Goal: Transaction & Acquisition: Purchase product/service

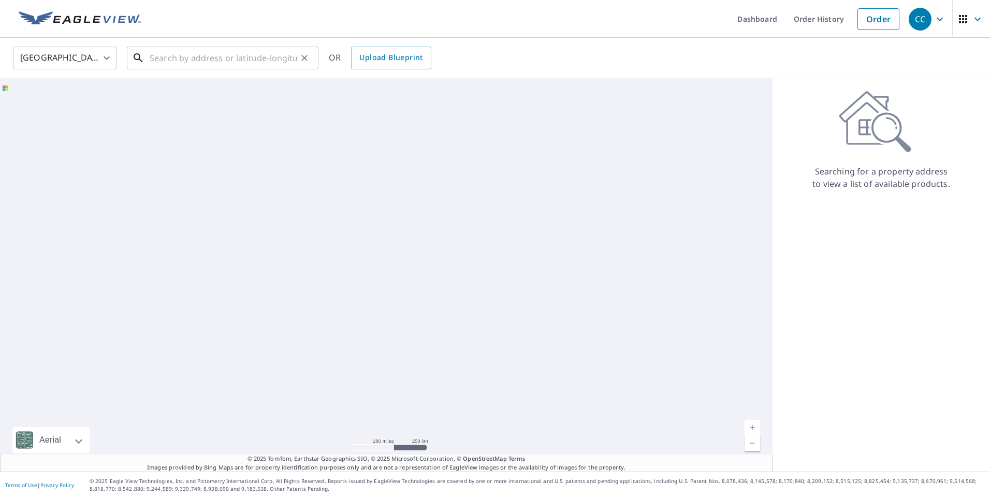
click at [250, 58] on input "text" at bounding box center [224, 58] width 148 height 29
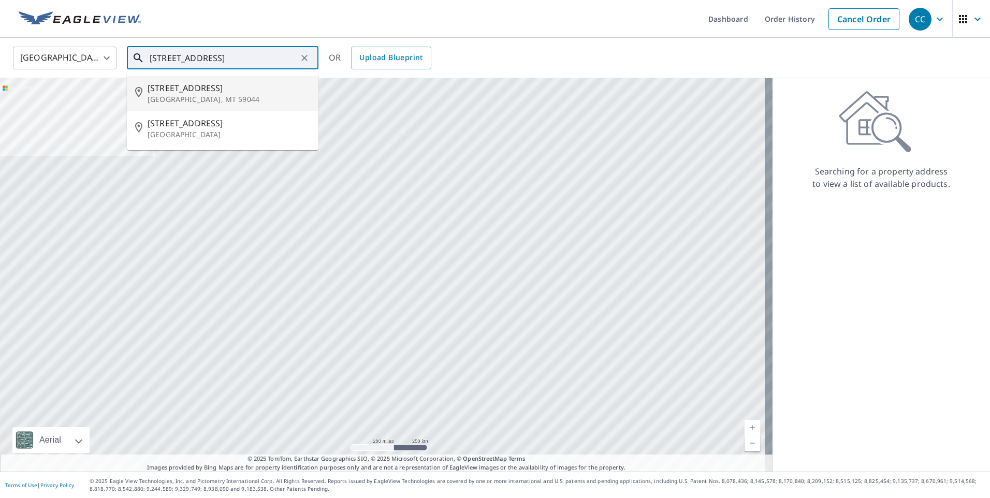
click at [237, 106] on li "[STREET_ADDRESS][PERSON_NAME]" at bounding box center [223, 93] width 192 height 35
type input "[STREET_ADDRESS][PERSON_NAME]"
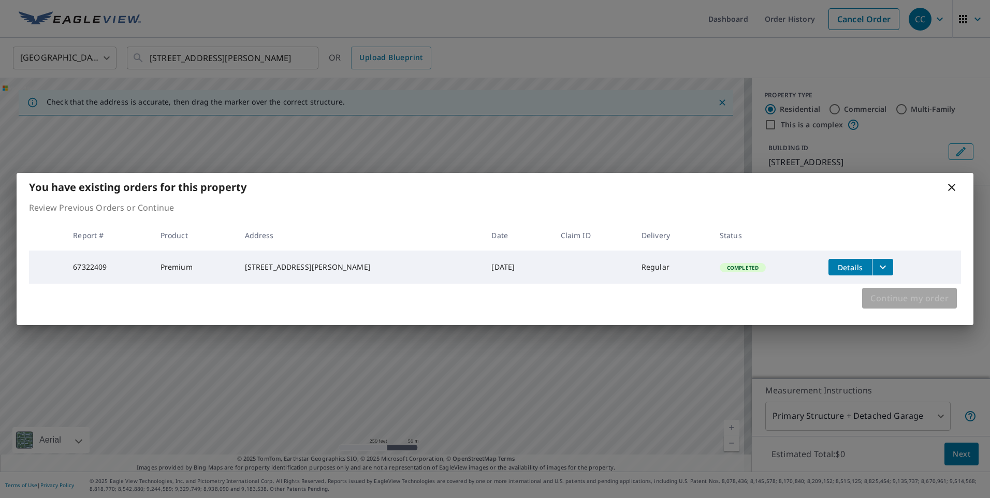
click at [923, 297] on span "Continue my order" at bounding box center [910, 298] width 78 height 15
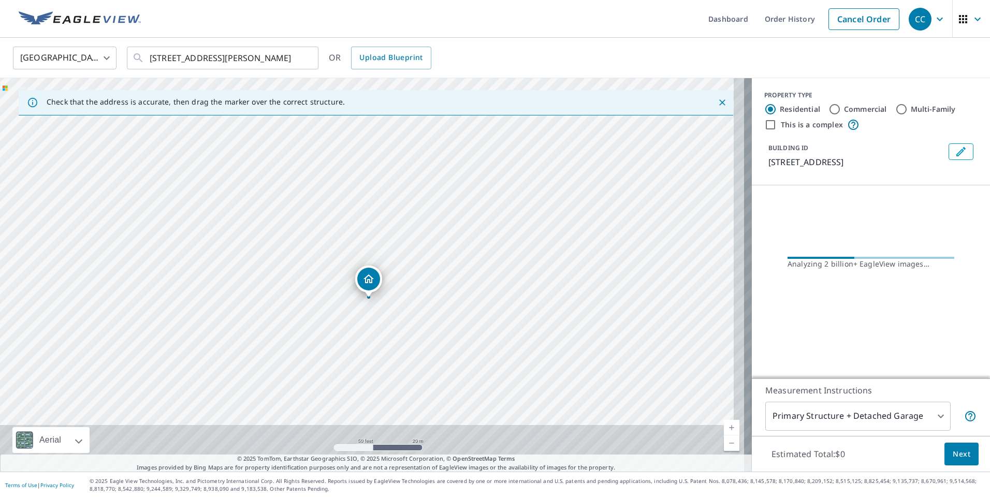
drag, startPoint x: 383, startPoint y: 306, endPoint x: 369, endPoint y: 243, distance: 64.1
click at [369, 243] on div "[STREET_ADDRESS][PERSON_NAME]" at bounding box center [376, 275] width 752 height 394
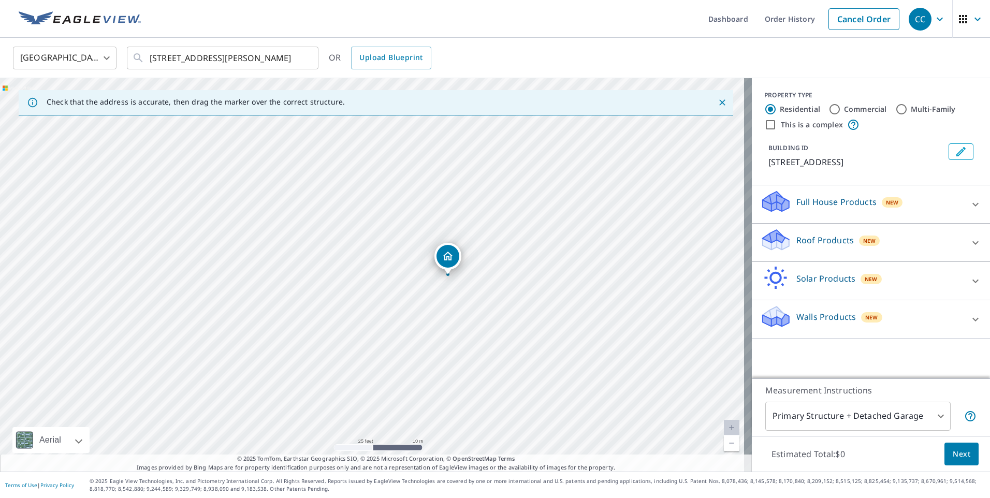
drag, startPoint x: 368, startPoint y: 262, endPoint x: 451, endPoint y: 255, distance: 83.1
click at [821, 243] on p "Roof Products" at bounding box center [825, 240] width 57 height 12
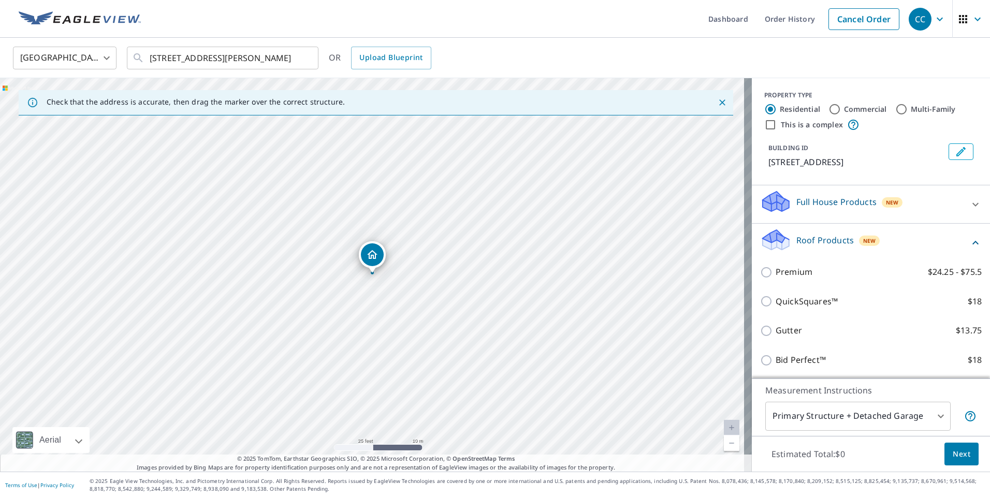
click at [799, 264] on div "Premium $24.25 - $75.5" at bounding box center [871, 272] width 222 height 30
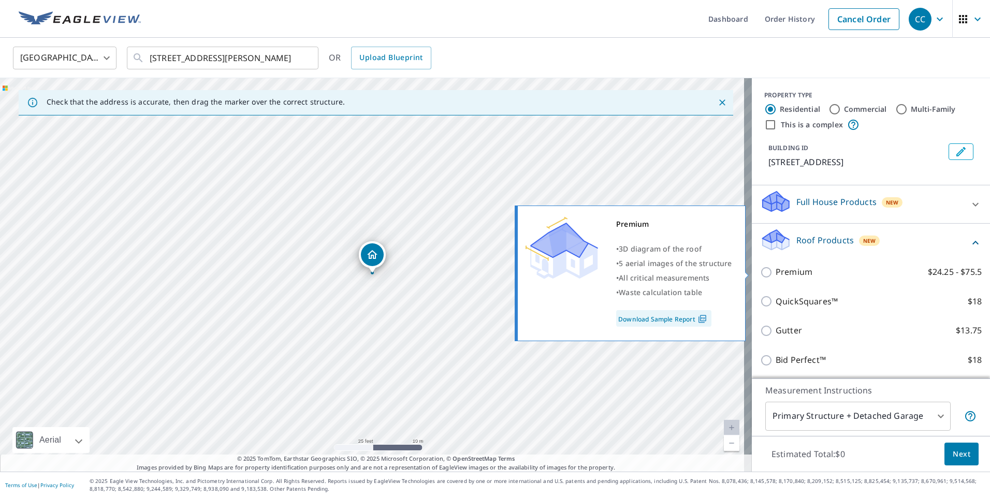
click at [799, 267] on p "Premium" at bounding box center [794, 272] width 37 height 13
click at [776, 267] on input "Premium $24.25 - $75.5" at bounding box center [768, 272] width 16 height 12
checkbox input "true"
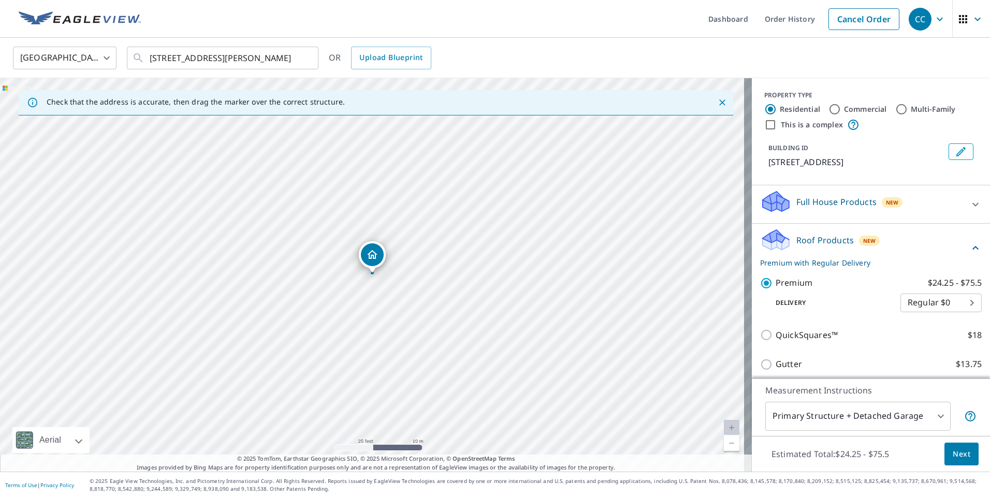
click at [863, 407] on body "CC CC Dashboard Order History Cancel Order CC [GEOGRAPHIC_DATA] US ​ [STREET_AD…" at bounding box center [495, 249] width 990 height 498
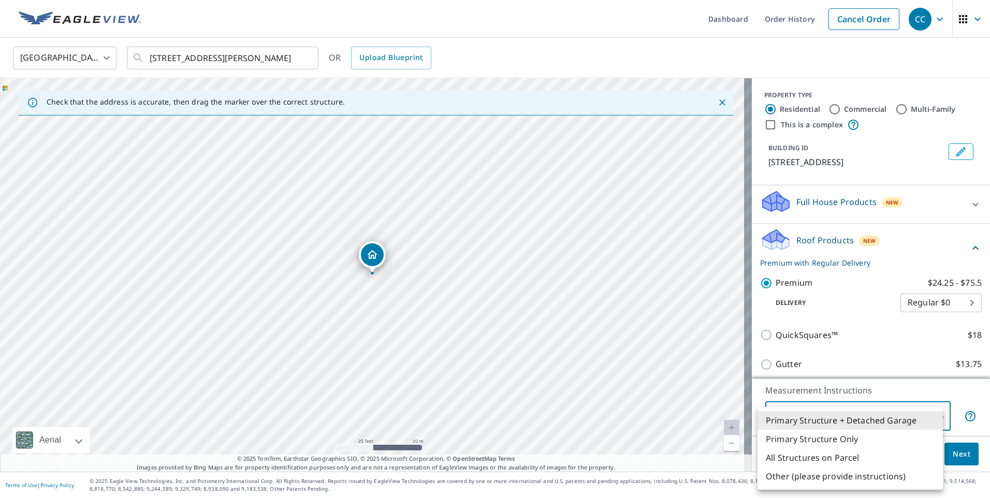
click at [840, 434] on li "Primary Structure Only" at bounding box center [850, 439] width 185 height 19
type input "2"
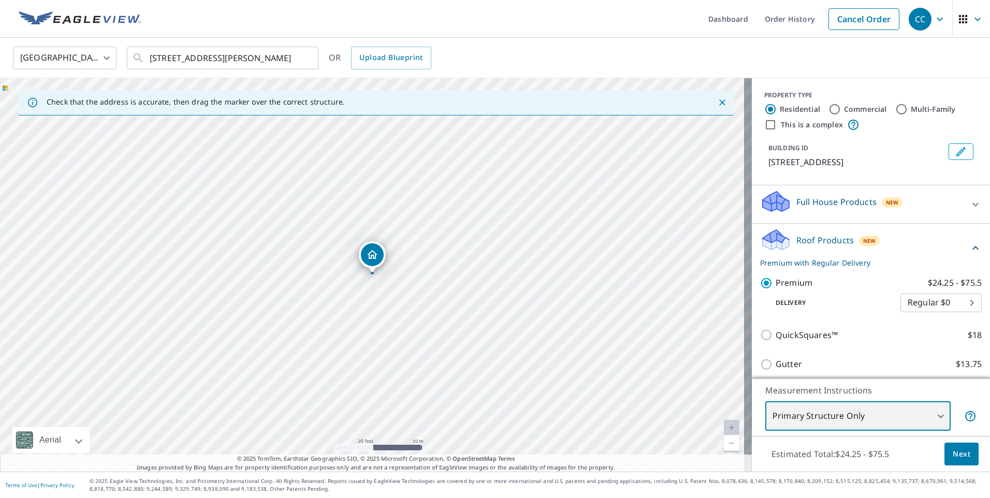
click at [413, 252] on div "[STREET_ADDRESS][PERSON_NAME]" at bounding box center [376, 275] width 752 height 394
click at [957, 448] on span "Next" at bounding box center [962, 454] width 18 height 13
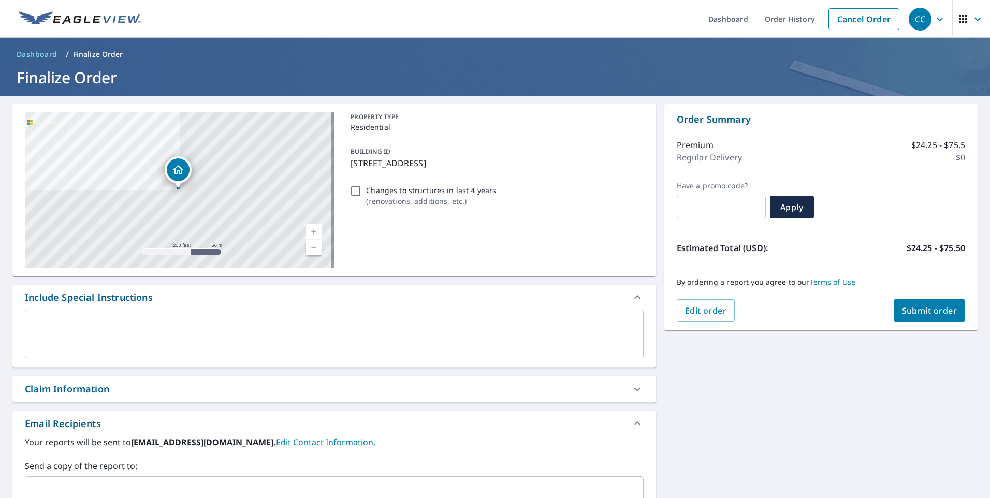
scroll to position [104, 0]
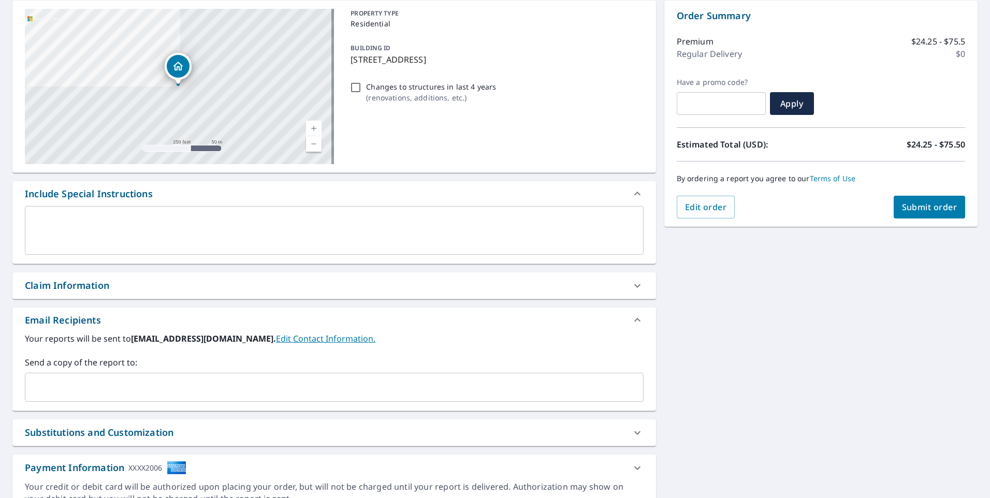
click at [285, 377] on div "​" at bounding box center [334, 387] width 619 height 29
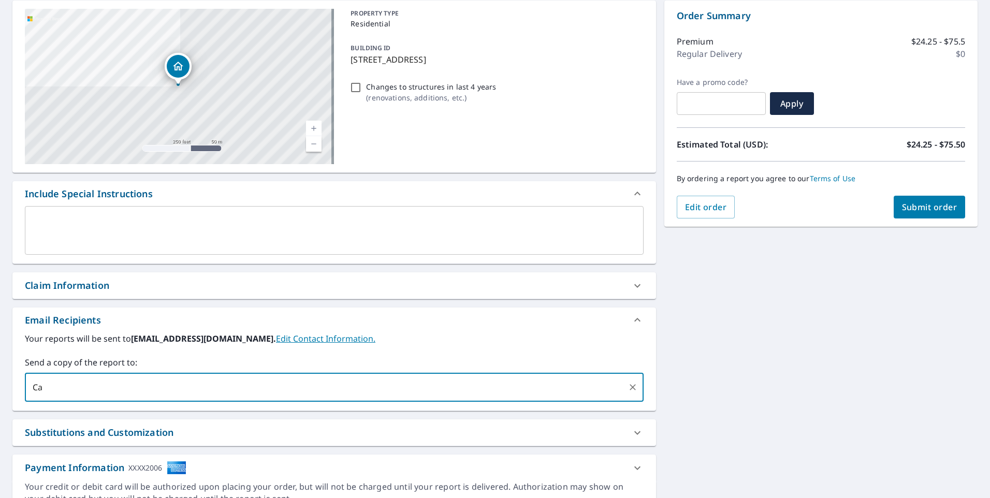
type input "C"
type input "[PERSON_NAME][EMAIL_ADDRESS][DOMAIN_NAME]"
click at [925, 202] on span "Submit order" at bounding box center [929, 206] width 55 height 11
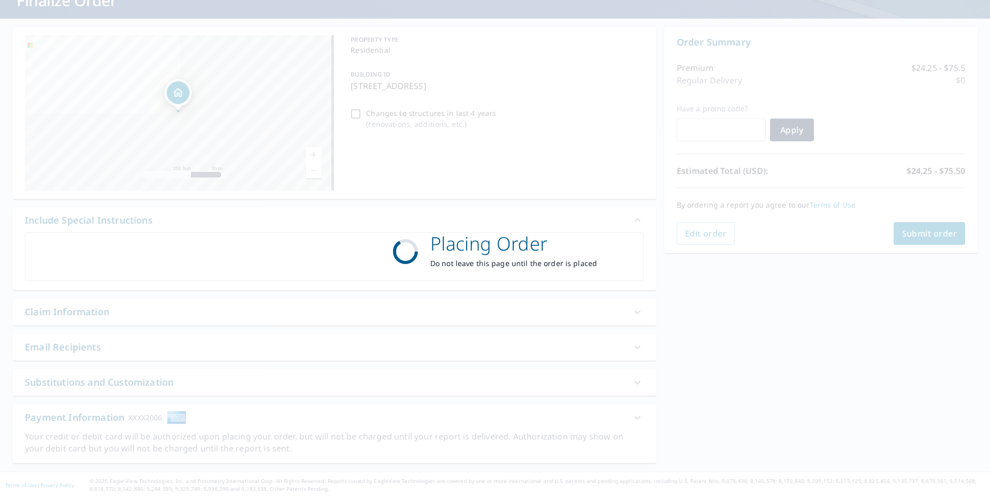
scroll to position [77, 0]
